Goal: Information Seeking & Learning: Learn about a topic

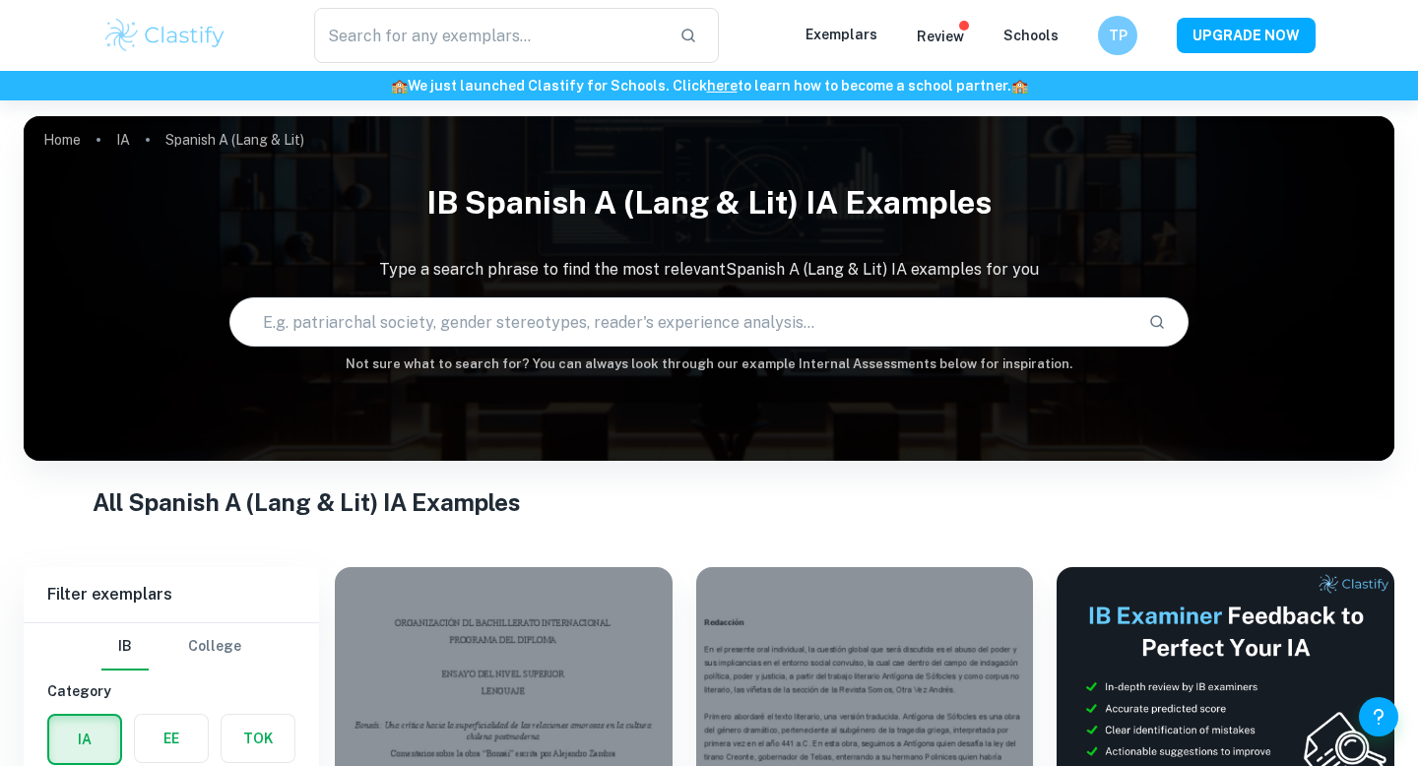
scroll to position [286, 0]
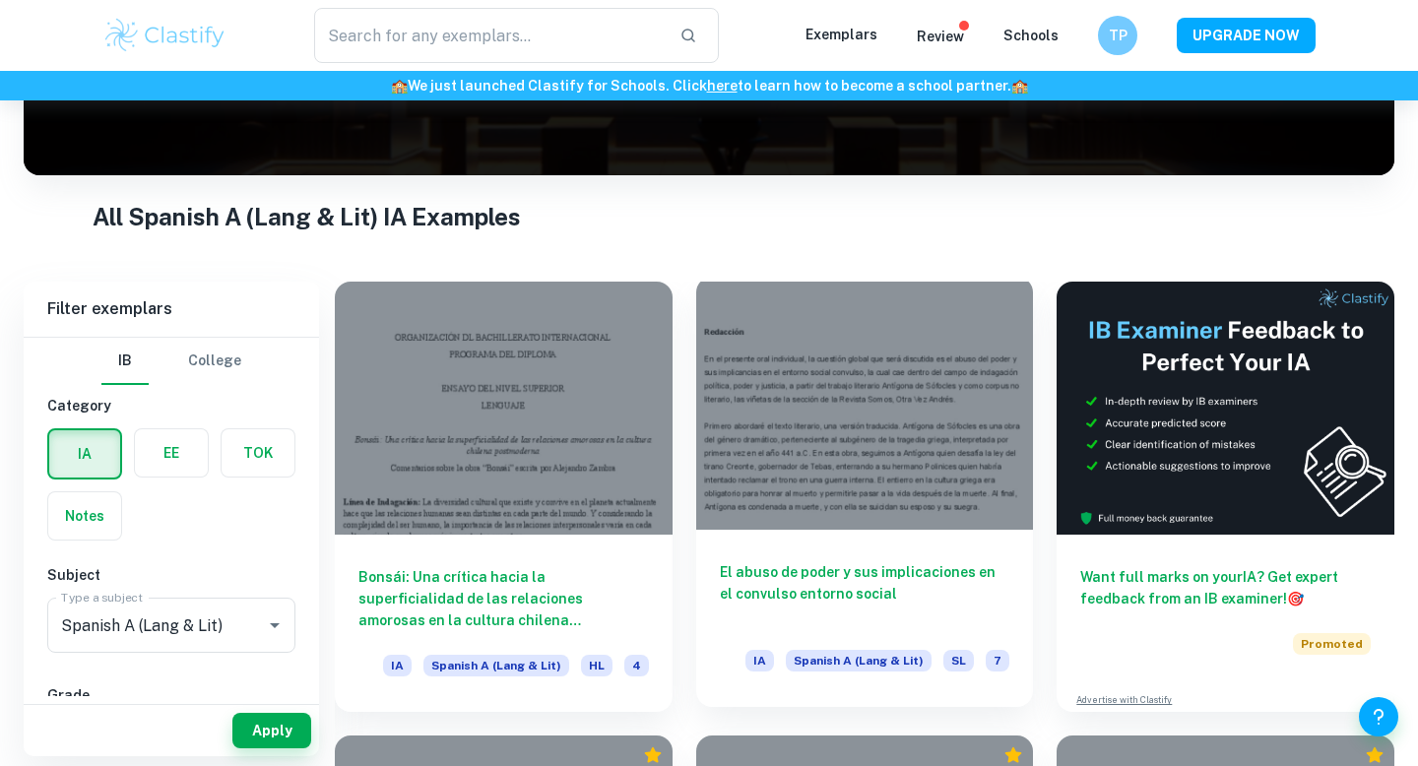
click at [860, 585] on h6 "El abuso de poder y sus implicaciones en el convulso entorno social" at bounding box center [865, 593] width 291 height 65
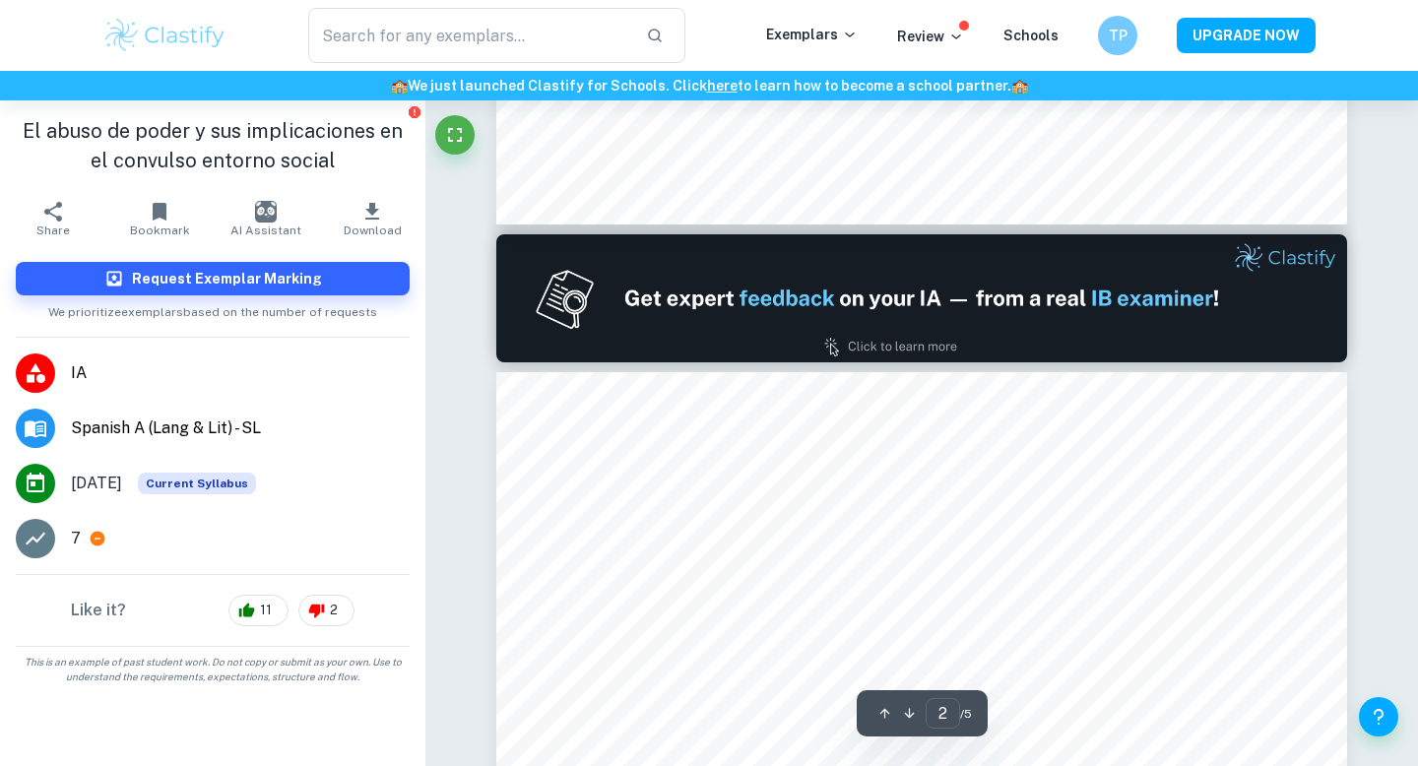
type input "1"
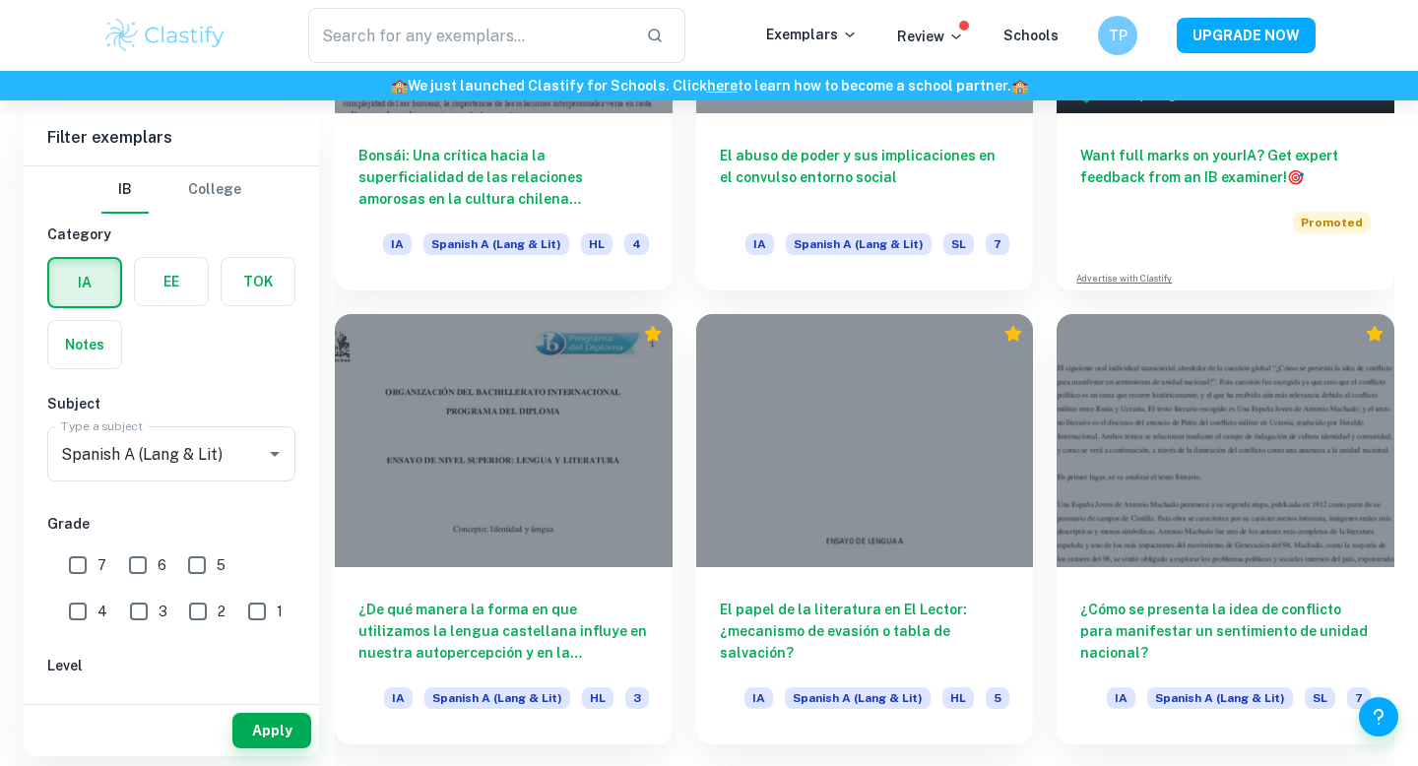
scroll to position [712, 0]
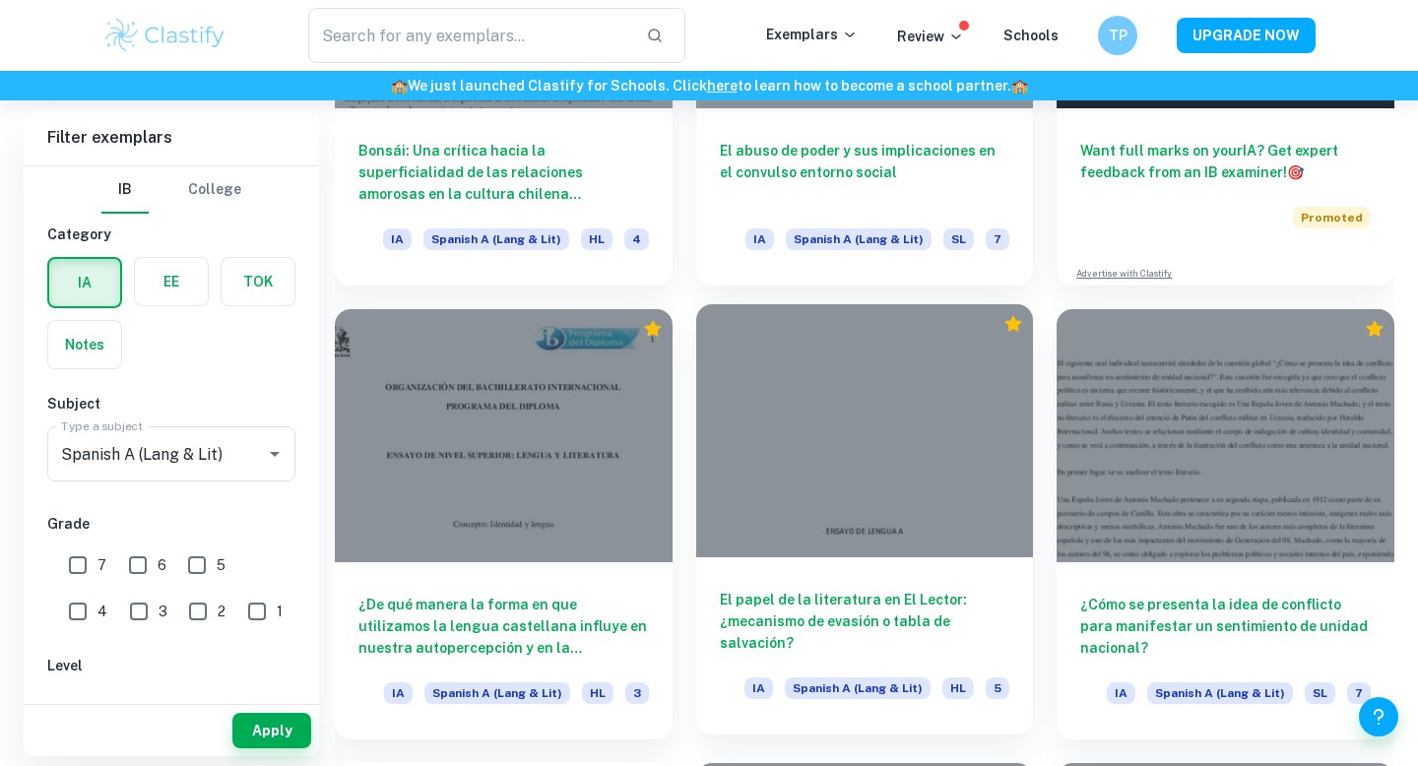
click at [874, 543] on div at bounding box center [865, 430] width 338 height 253
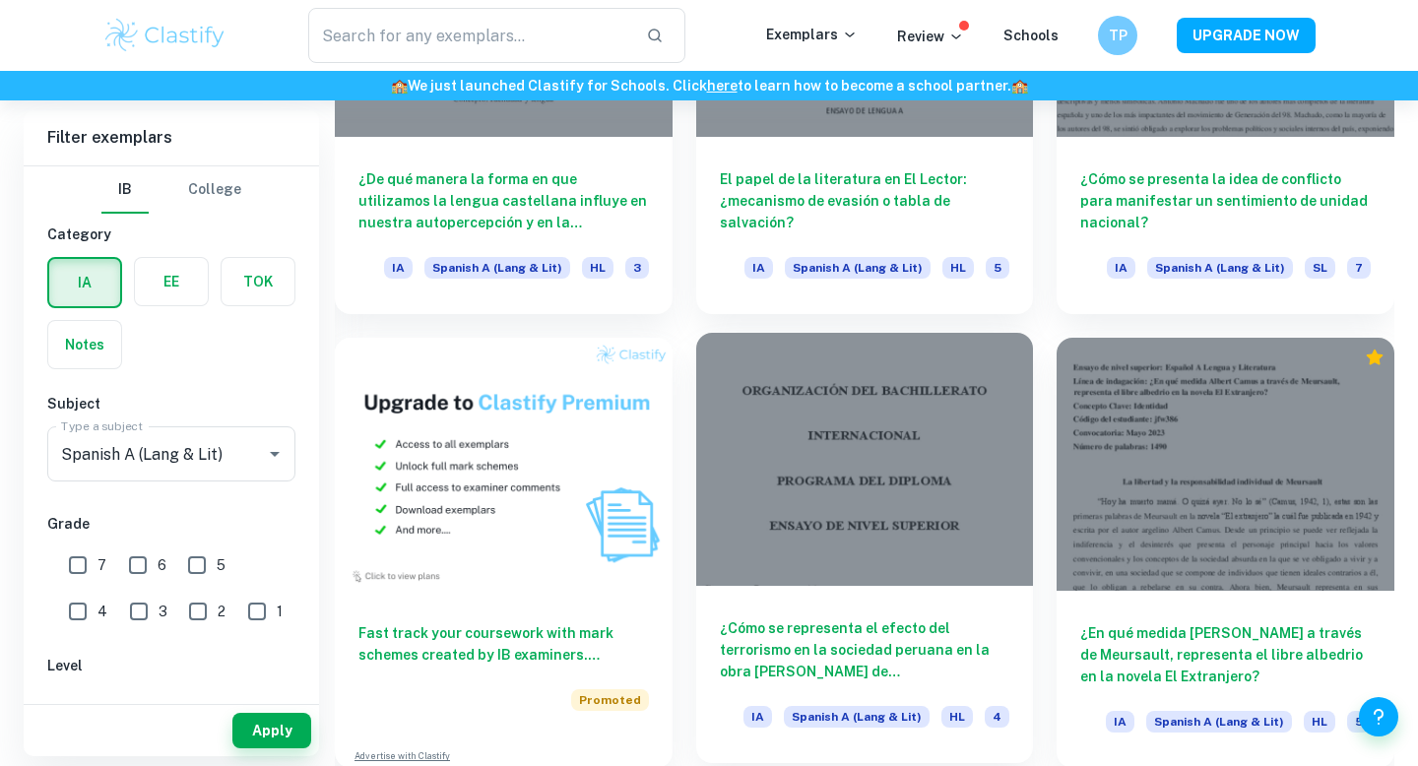
scroll to position [1140, 0]
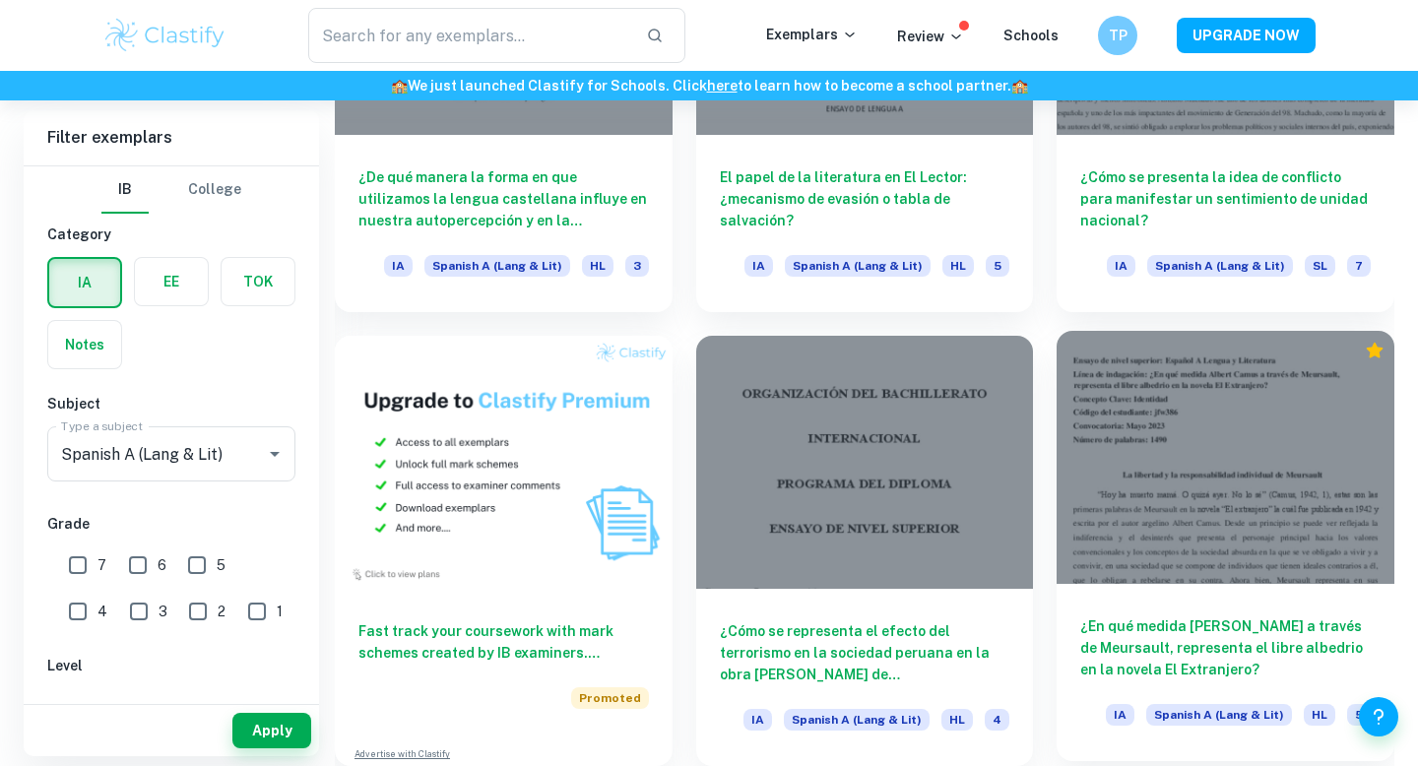
click at [1176, 611] on div "¿En qué medida Albert Camus a través de Meursault, representa el libre albedrio…" at bounding box center [1226, 672] width 338 height 177
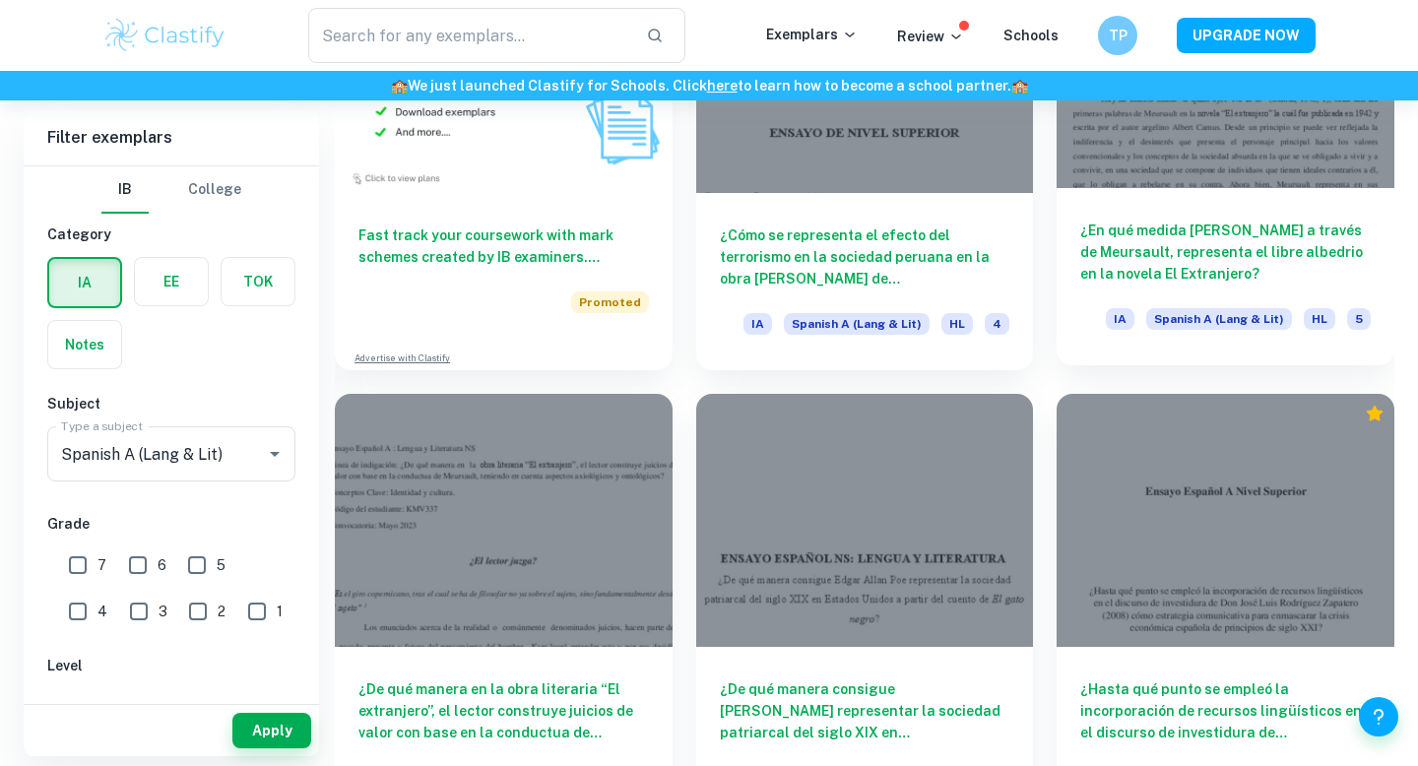
scroll to position [1636, 0]
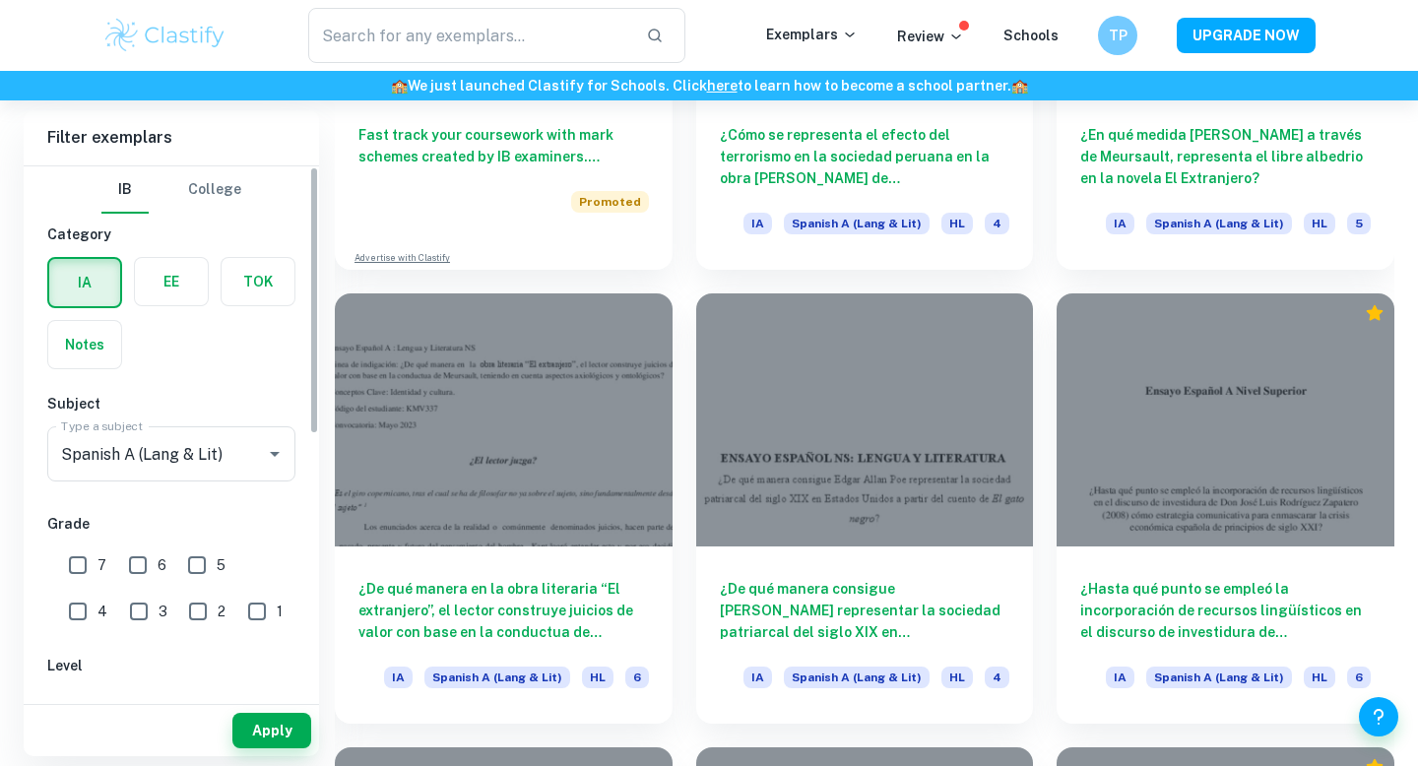
click at [72, 561] on input "7" at bounding box center [77, 565] width 39 height 39
checkbox input "true"
click at [294, 734] on button "Apply" at bounding box center [271, 730] width 79 height 35
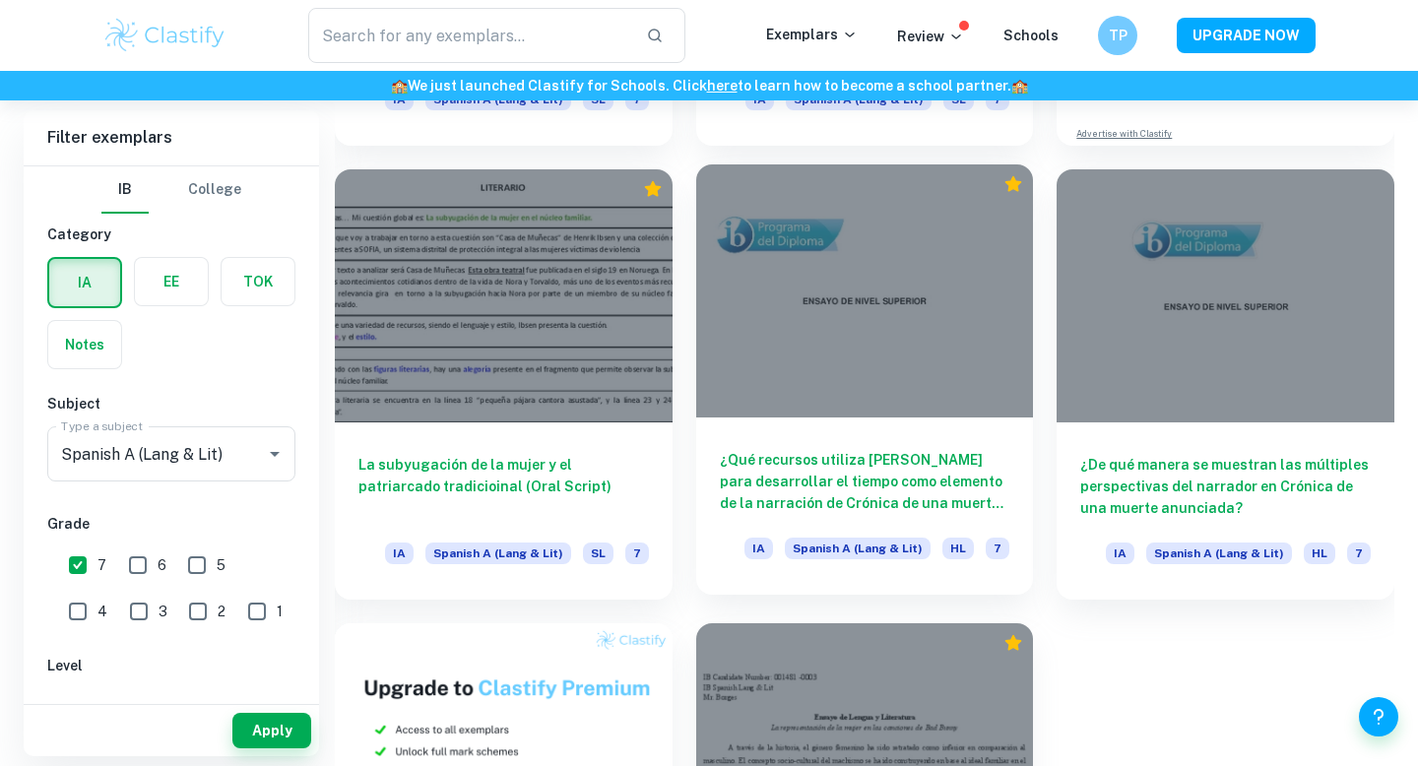
scroll to position [854, 0]
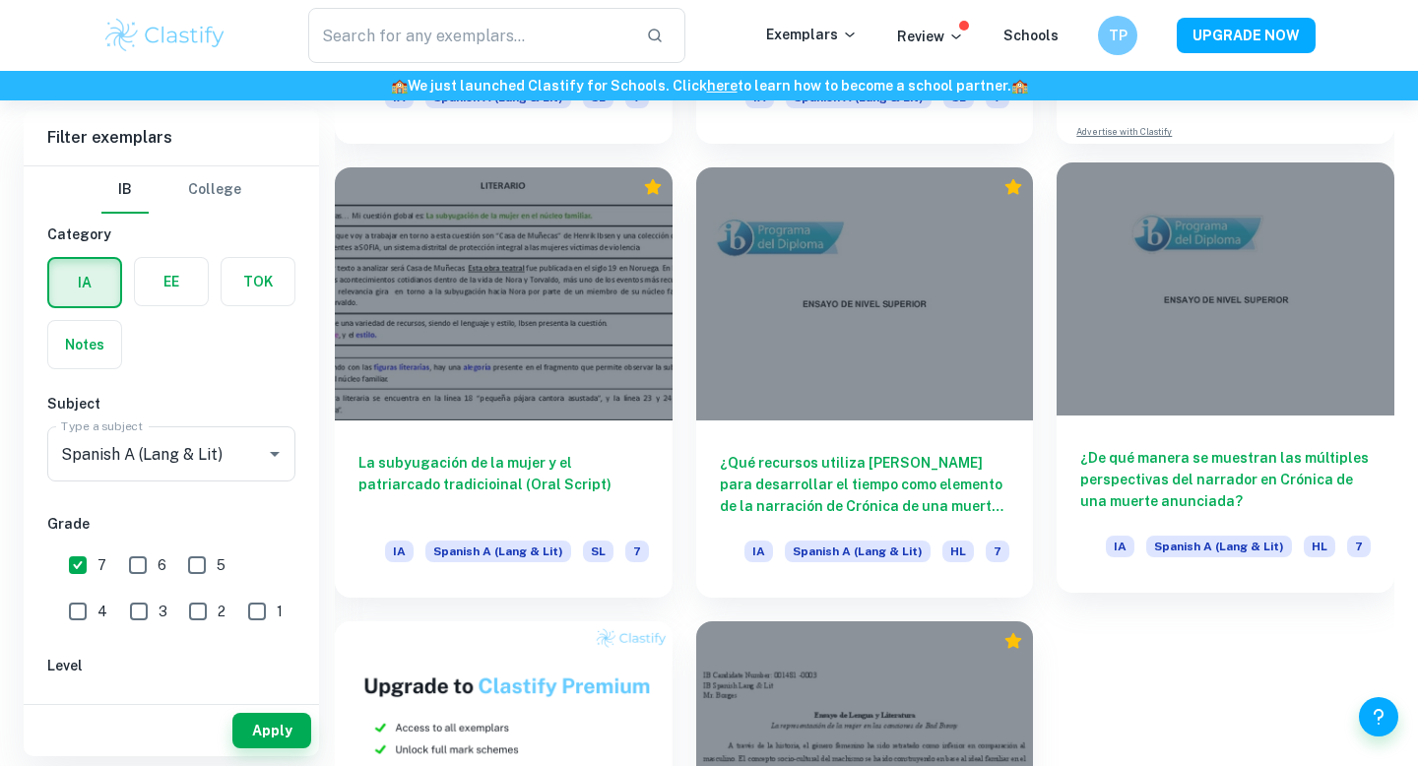
click at [1257, 469] on h6 "¿De qué manera se muestran las múltiples perspectivas del narrador en Crónica d…" at bounding box center [1225, 479] width 291 height 65
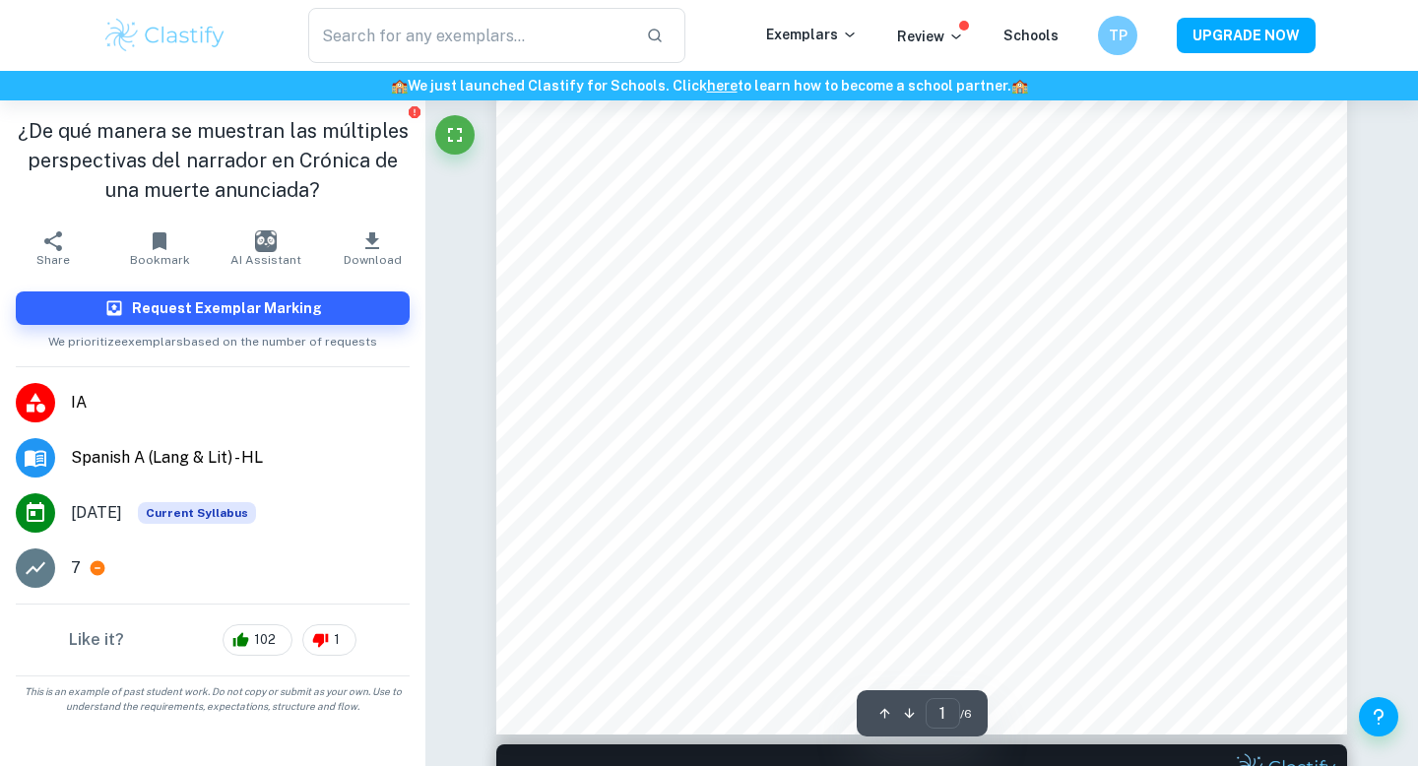
scroll to position [572, 0]
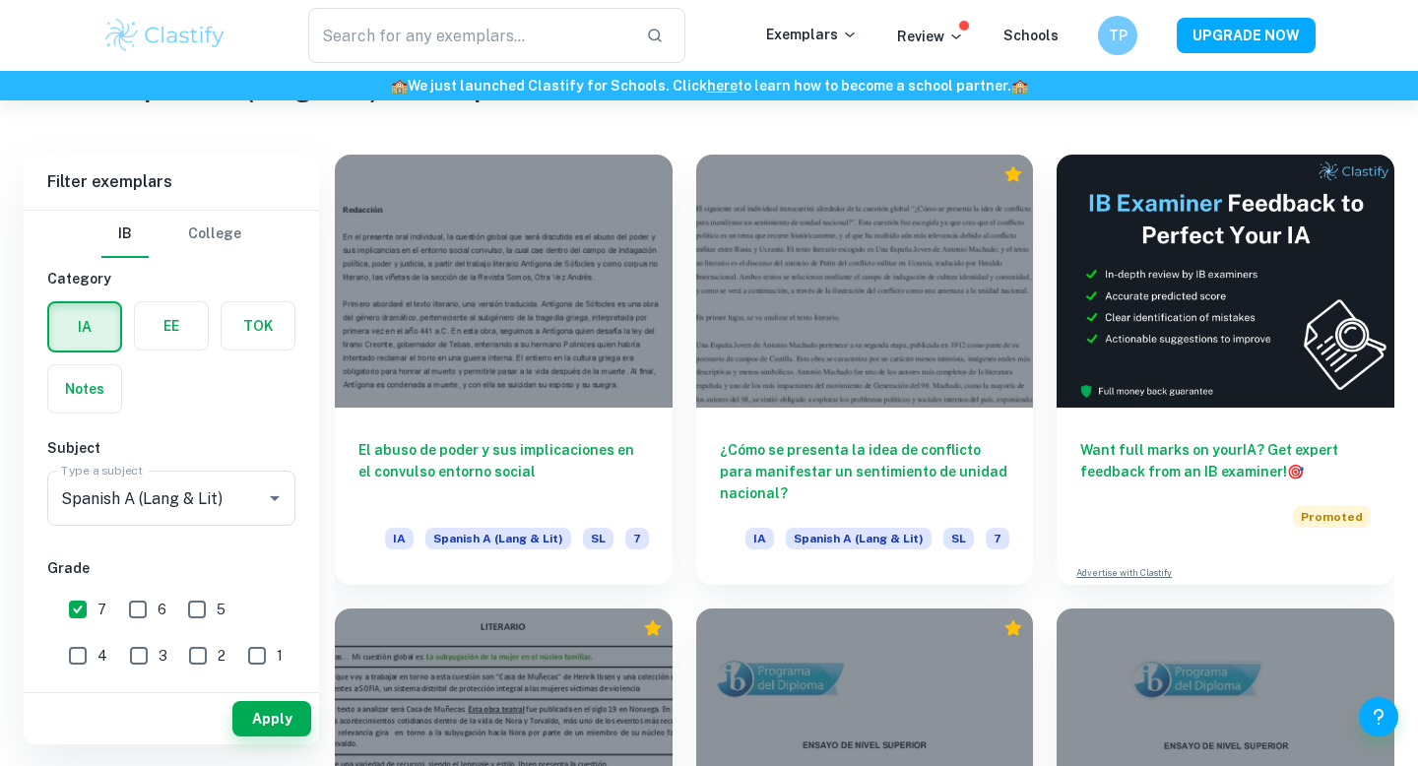
scroll to position [400, 0]
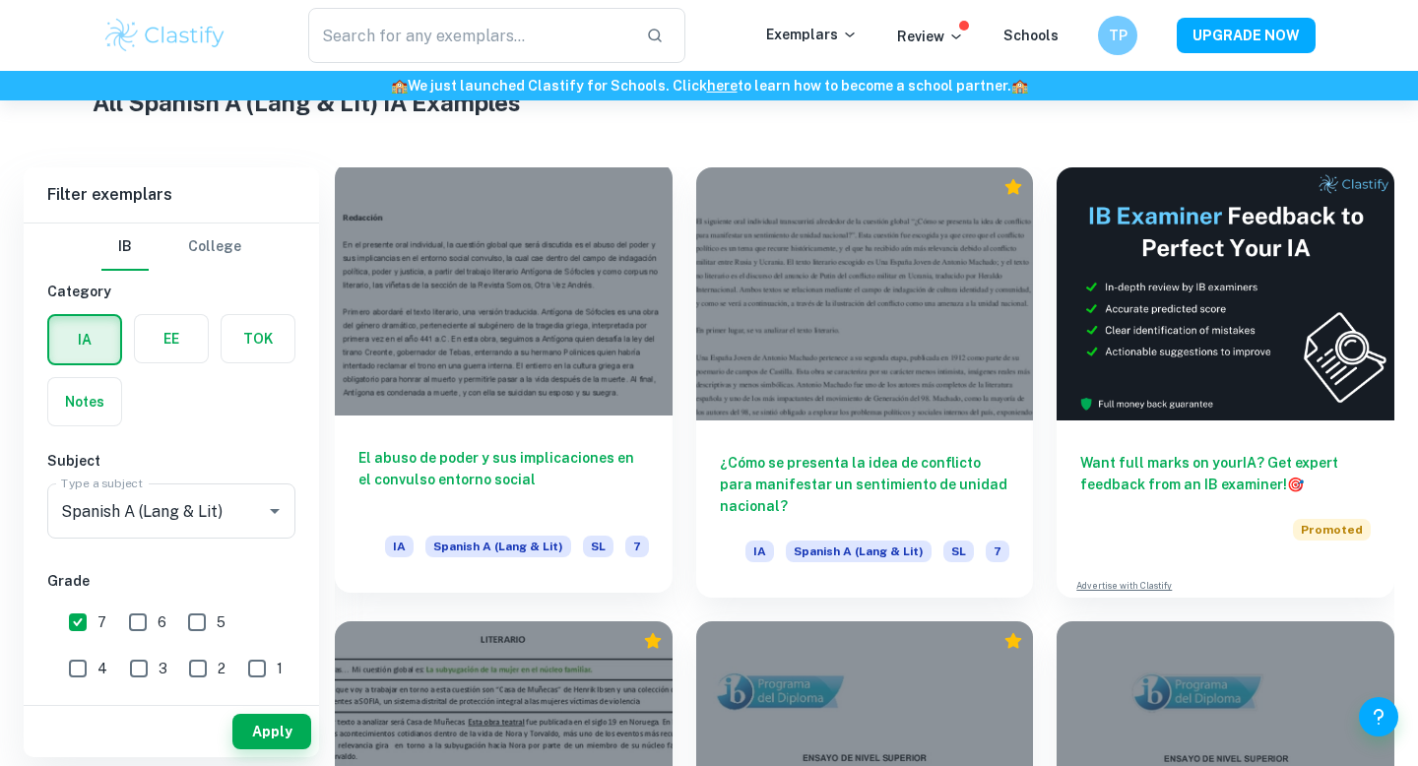
click at [554, 444] on div "El abuso de poder y sus implicaciones en el convulso entorno social IA Spanish …" at bounding box center [504, 504] width 338 height 177
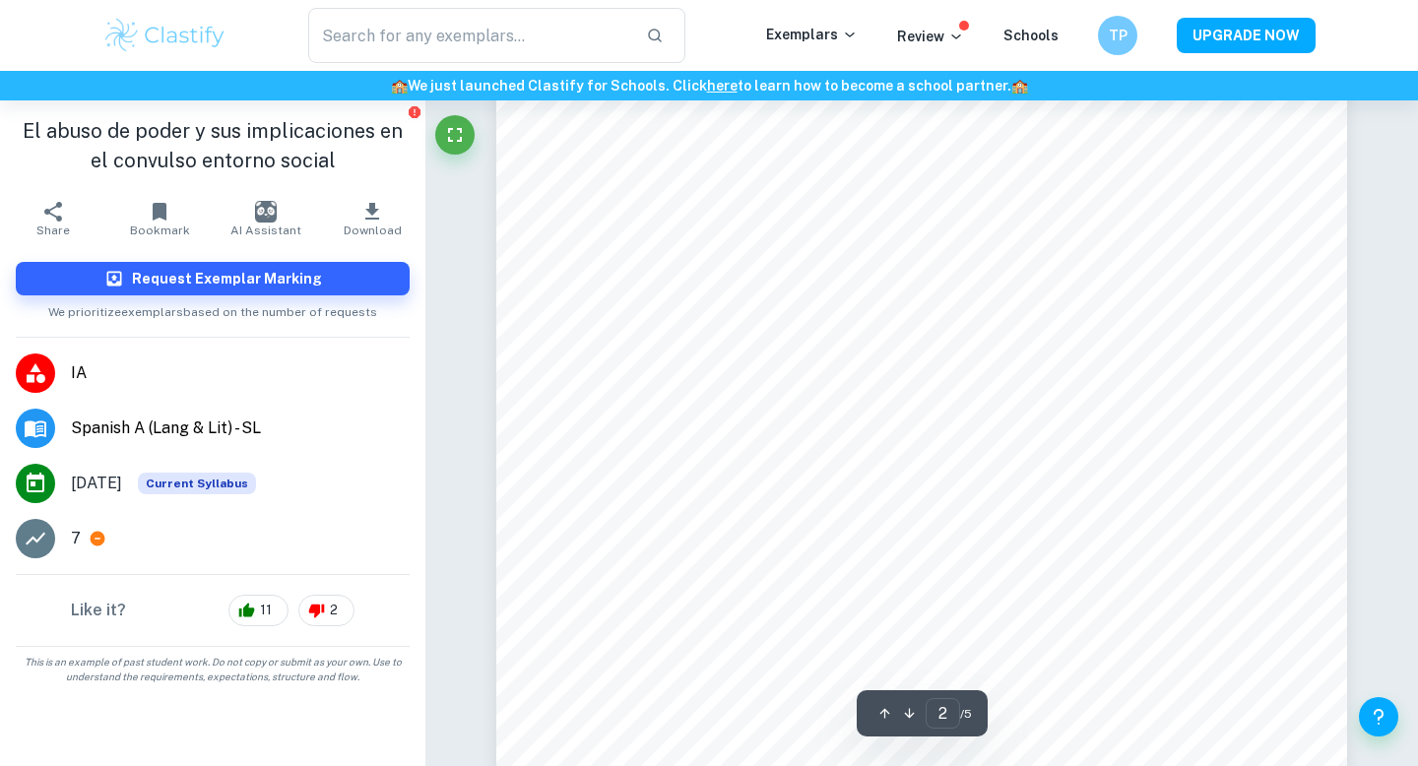
scroll to position [1620, 0]
type input "4"
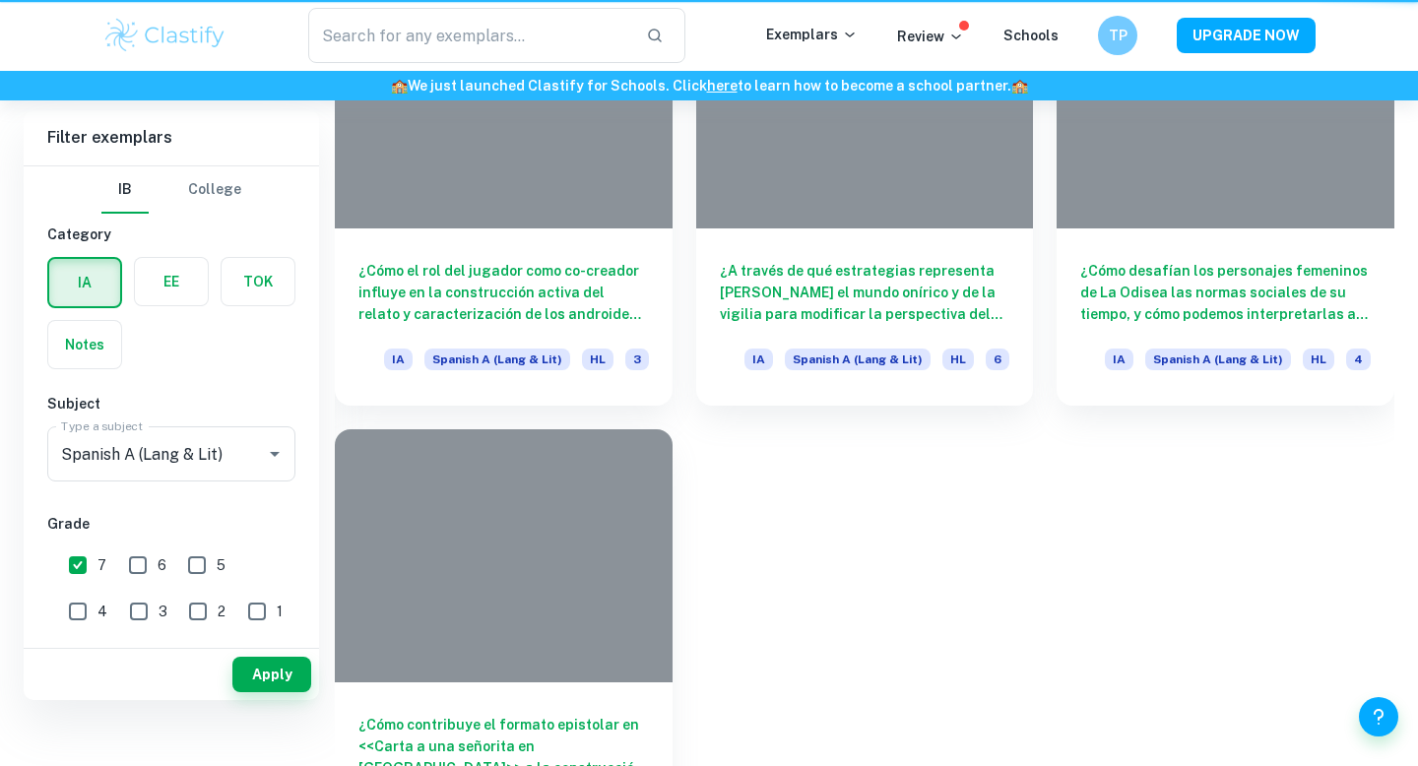
scroll to position [400, 0]
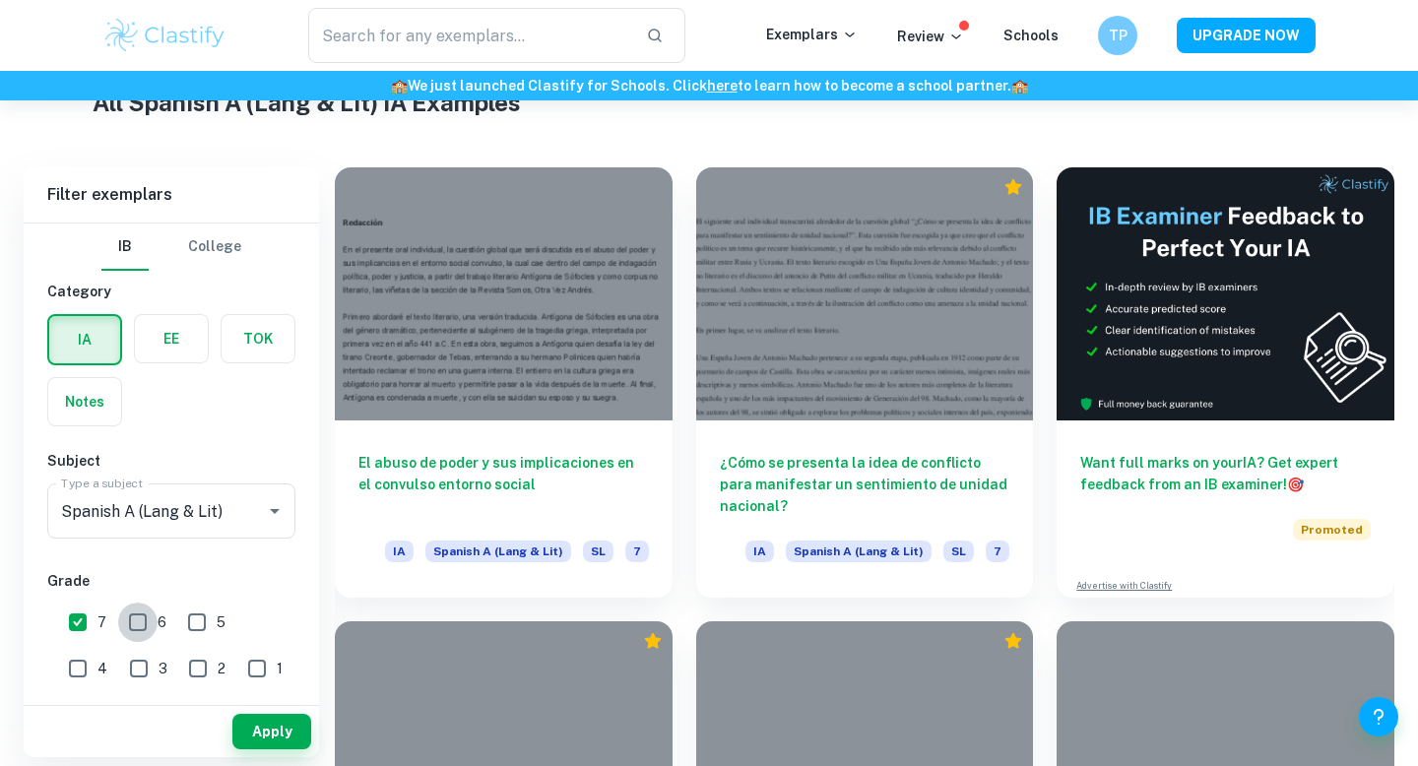
click at [133, 621] on input "6" at bounding box center [137, 622] width 39 height 39
checkbox input "true"
click at [286, 726] on button "Apply" at bounding box center [271, 731] width 79 height 35
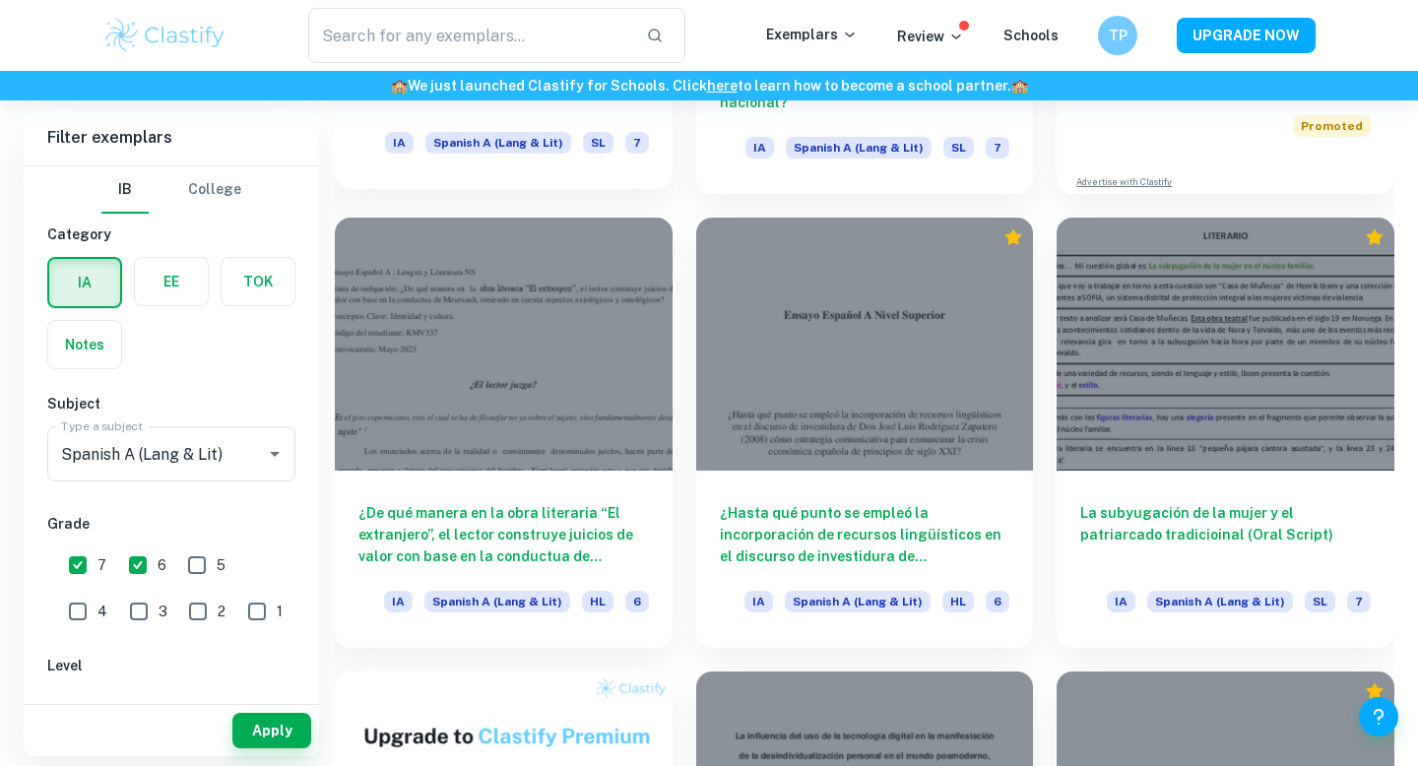
scroll to position [922, 0]
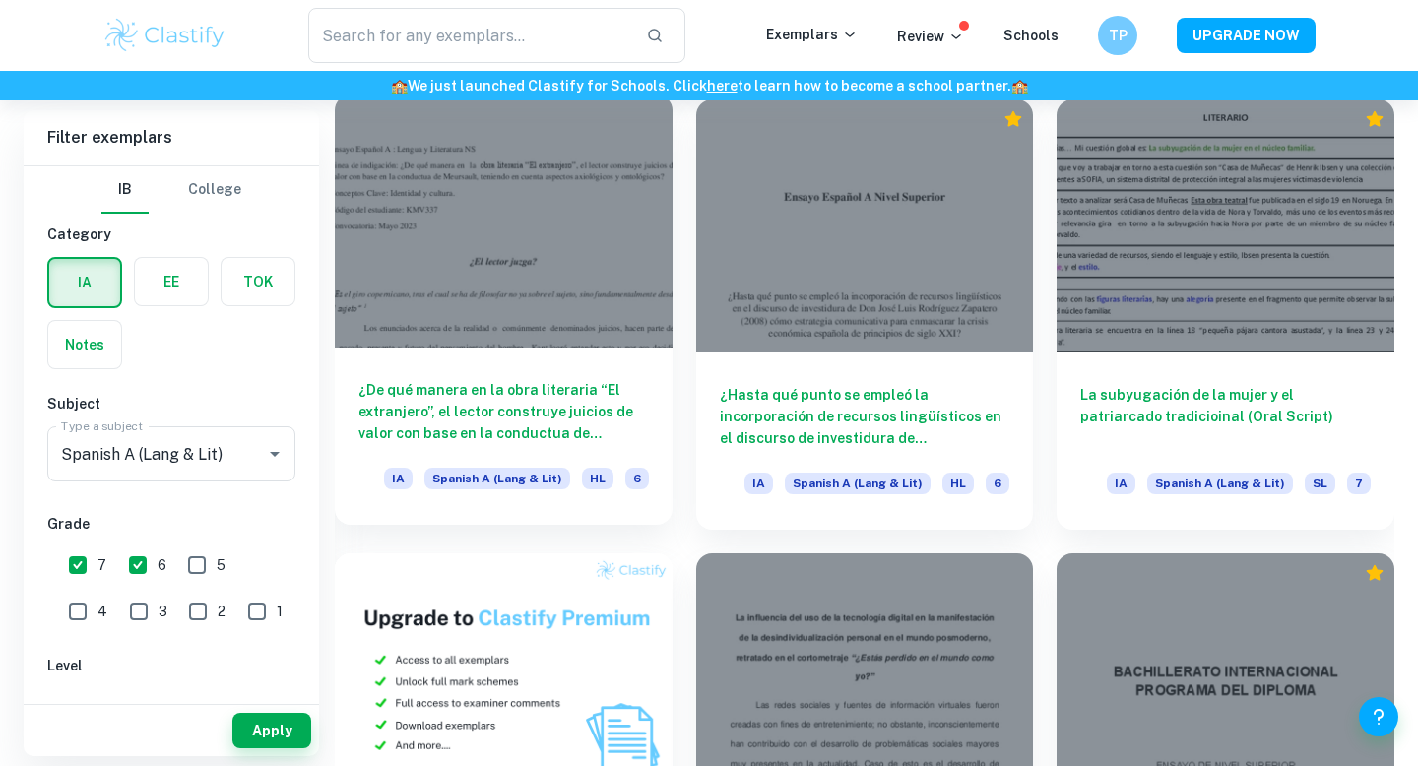
click at [595, 411] on h6 "¿De qué manera en la obra literaria “El extranjero”, el lector construye juicio…" at bounding box center [504, 411] width 291 height 65
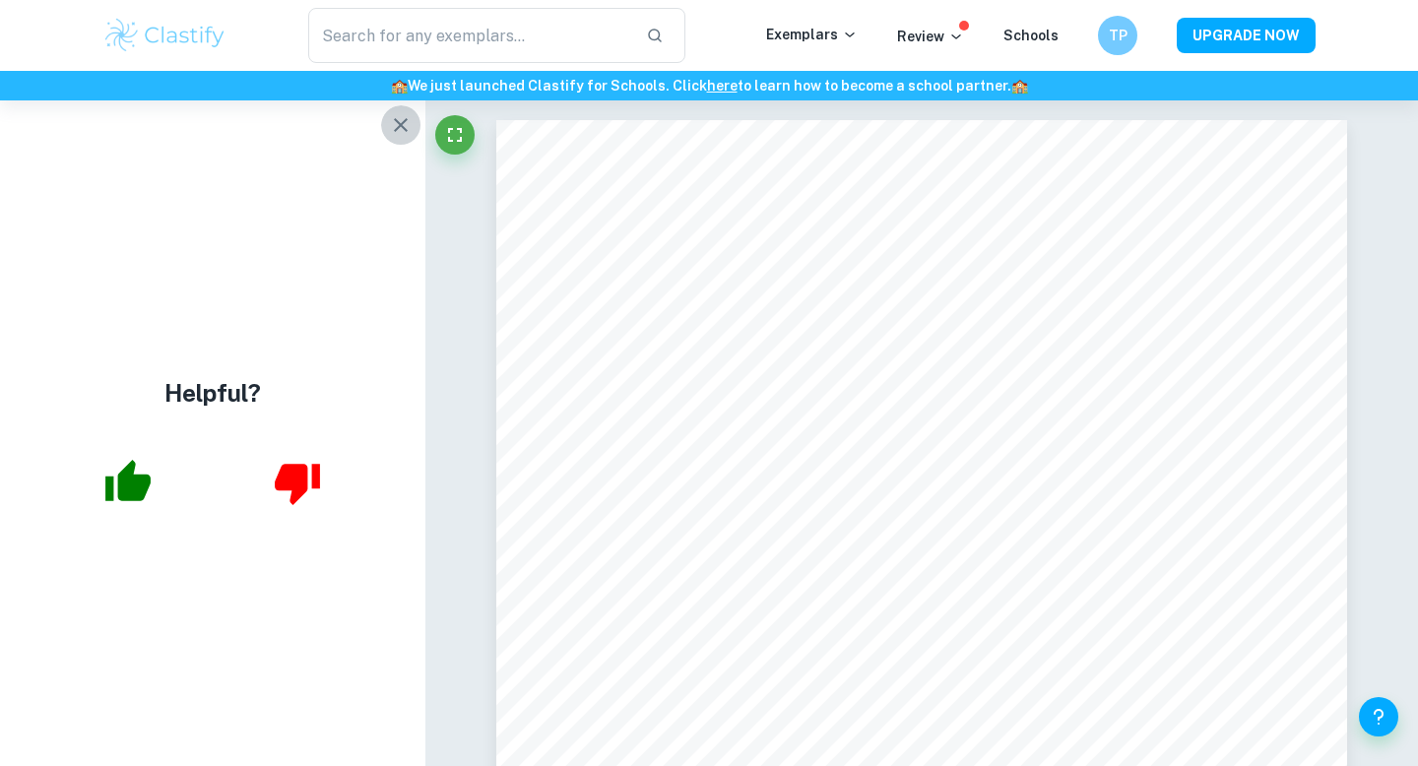
click at [396, 113] on icon "button" at bounding box center [401, 125] width 24 height 24
click at [406, 130] on icon "button" at bounding box center [401, 125] width 14 height 14
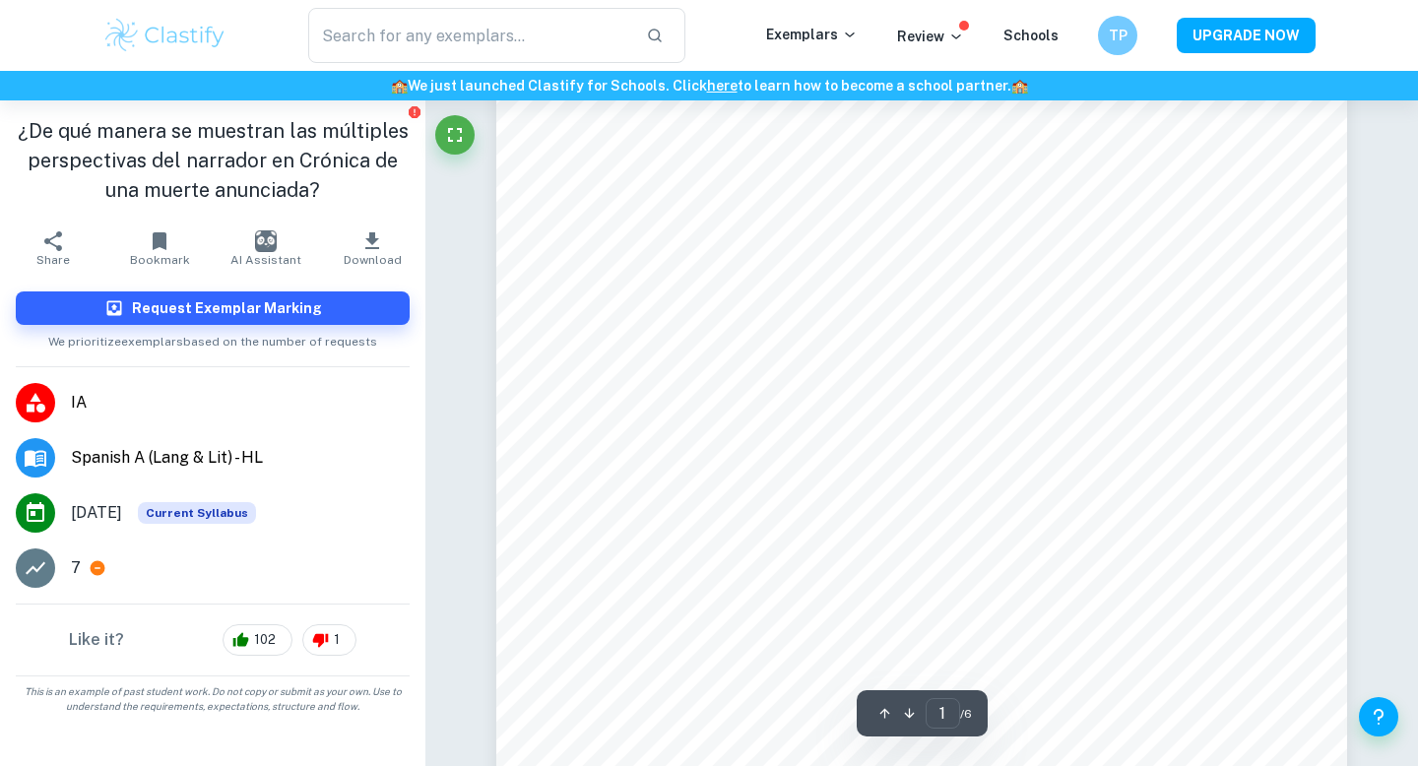
scroll to position [477, 0]
